Goal: Navigation & Orientation: Find specific page/section

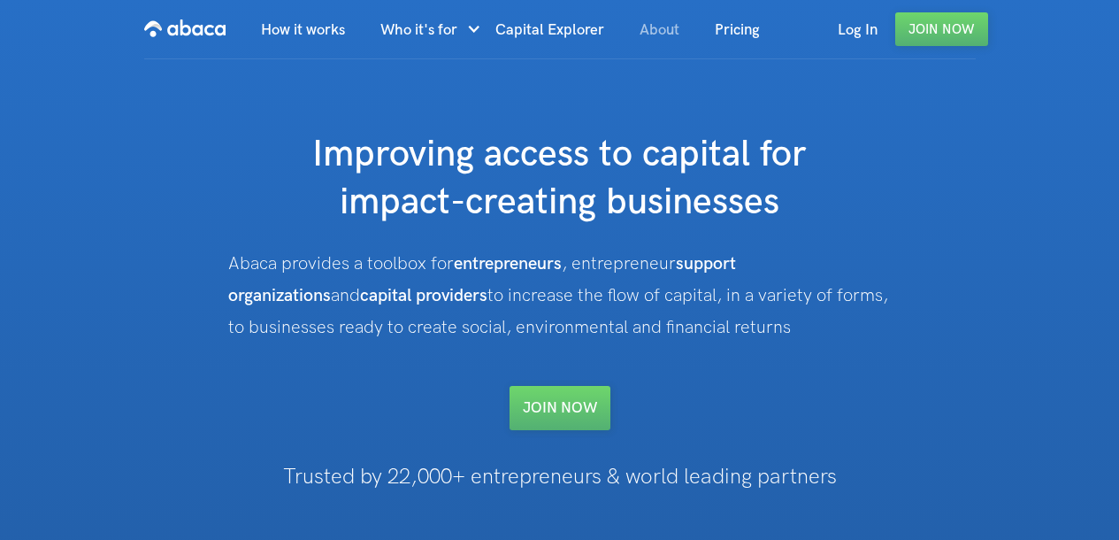
click at [655, 41] on link "About" at bounding box center [659, 30] width 75 height 60
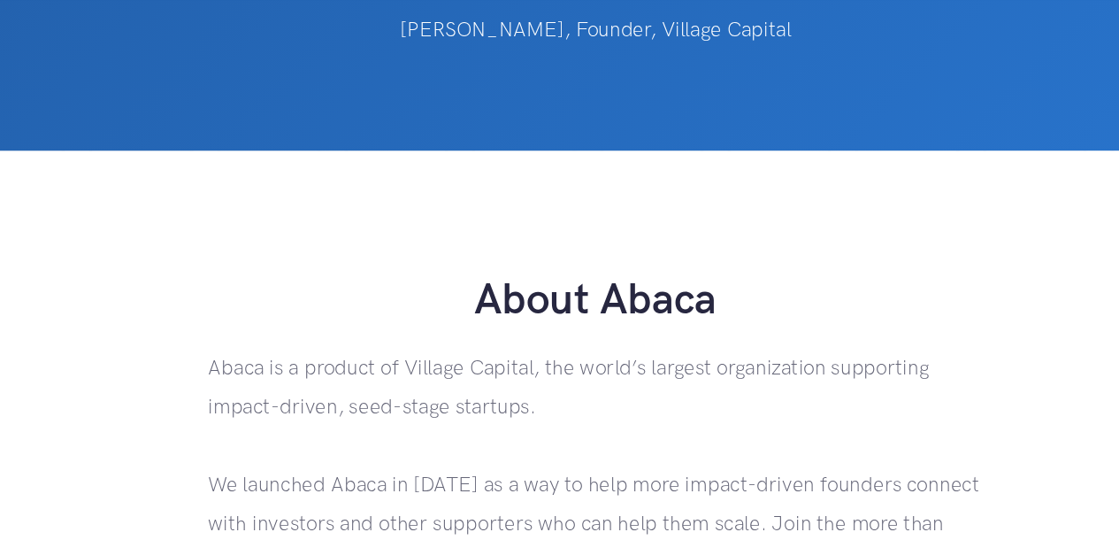
scroll to position [235, 0]
